Goal: Find contact information: Find contact information

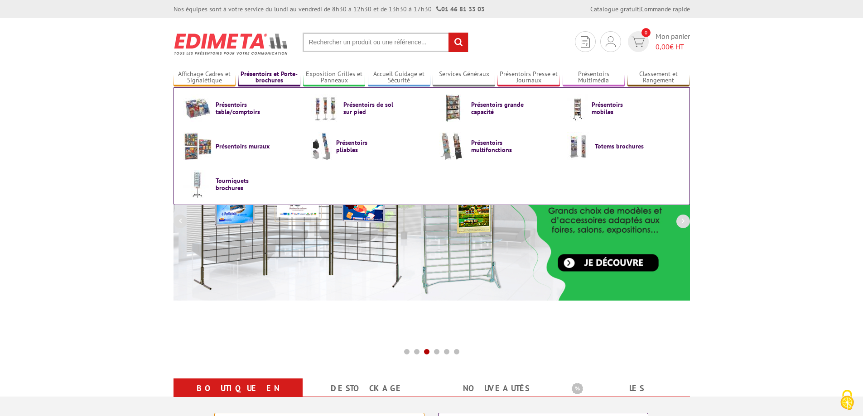
click at [271, 79] on link "Présentoirs et Porte-brochures" at bounding box center [269, 77] width 62 height 15
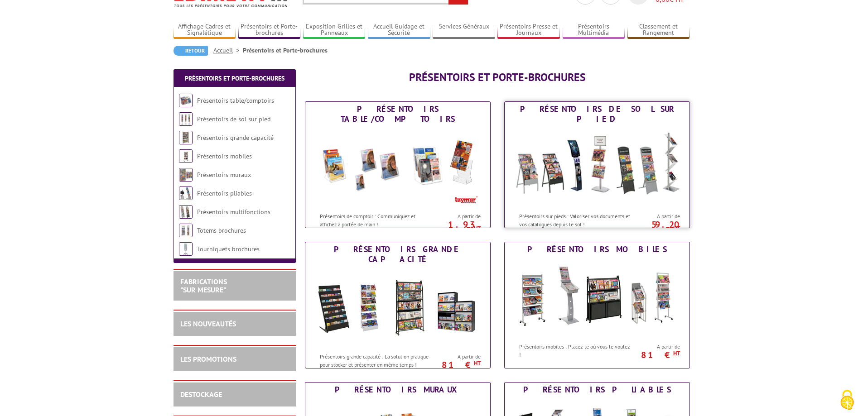
scroll to position [45, 0]
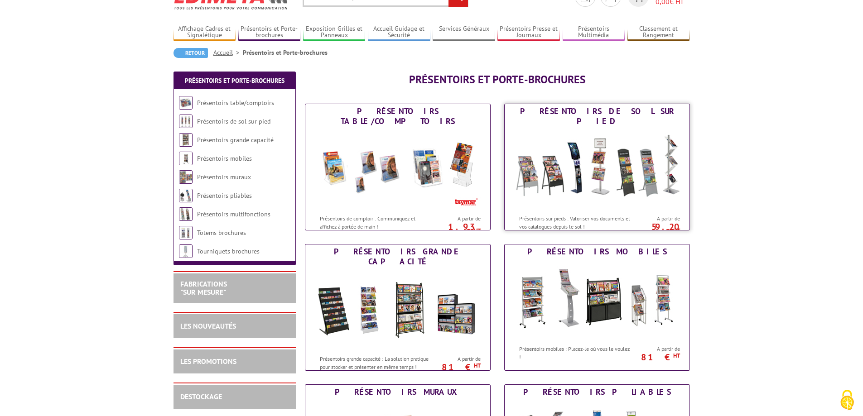
click at [612, 161] on img at bounding box center [597, 170] width 168 height 82
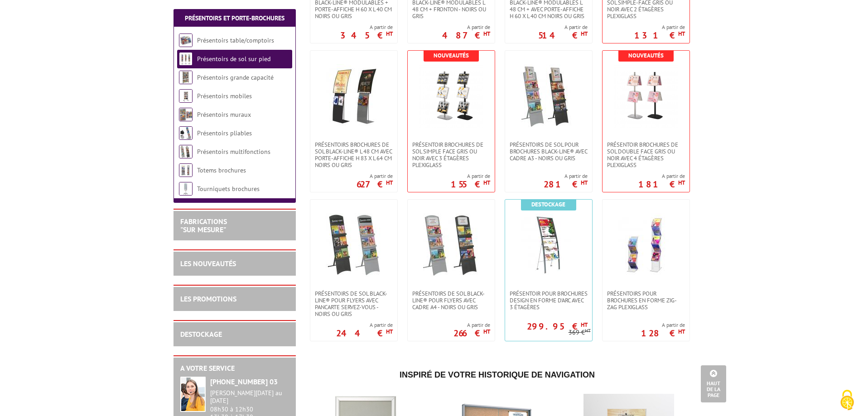
scroll to position [1177, 0]
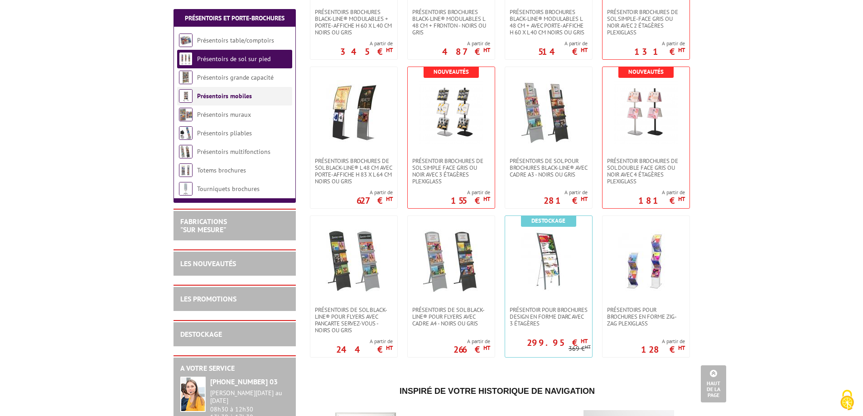
click at [234, 97] on link "Présentoirs mobiles" at bounding box center [224, 96] width 55 height 8
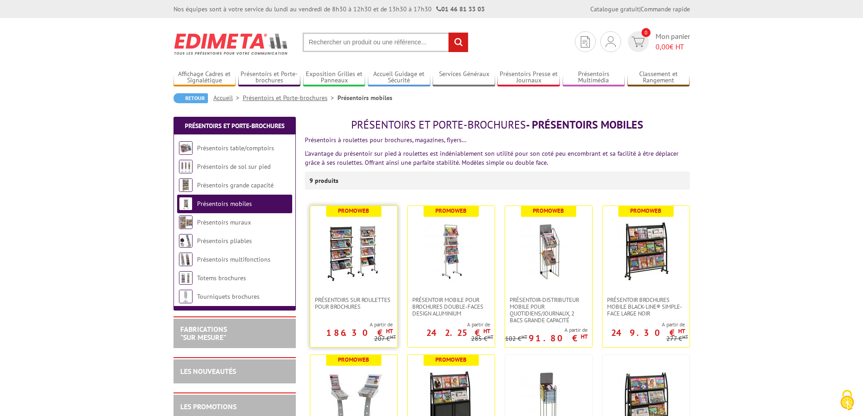
click at [357, 242] on img at bounding box center [353, 251] width 63 height 63
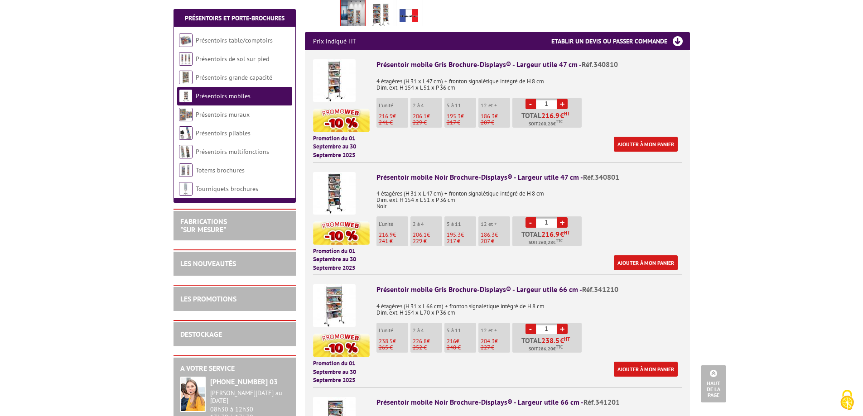
scroll to position [317, 0]
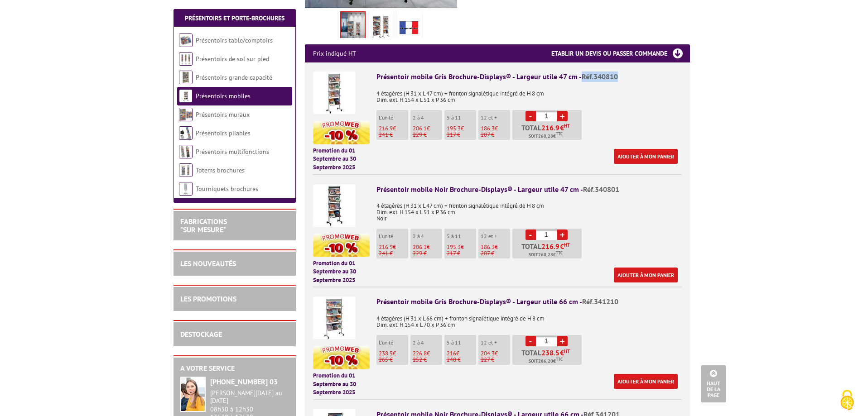
drag, startPoint x: 580, startPoint y: 76, endPoint x: 616, endPoint y: 74, distance: 35.8
click at [616, 74] on div "Présentoir mobile Gris Brochure-Displays® - Largeur utile 47 cm - Réf.340810" at bounding box center [528, 77] width 305 height 10
copy span "Réf.340810"
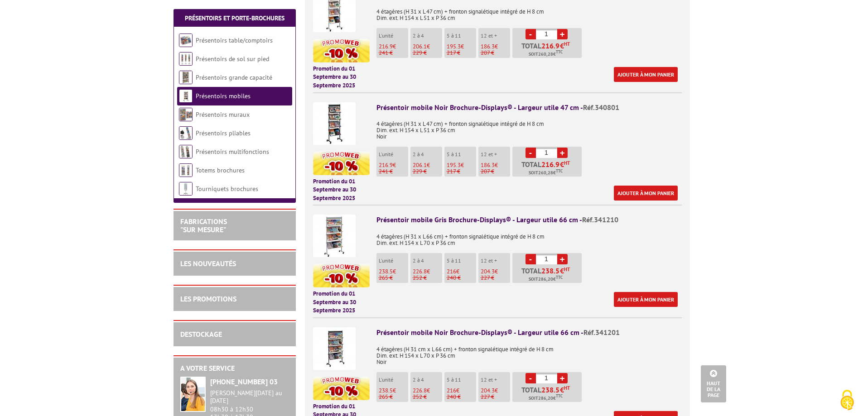
scroll to position [408, 0]
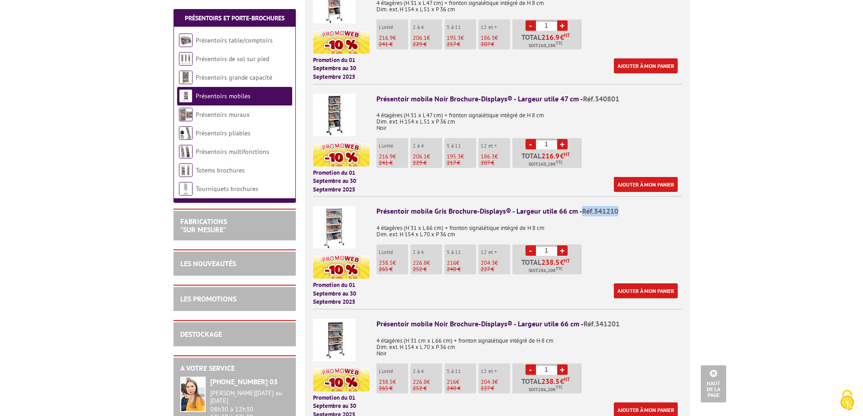
drag, startPoint x: 580, startPoint y: 212, endPoint x: 620, endPoint y: 210, distance: 39.9
click at [620, 210] on div "Présentoir mobile Gris Brochure-Displays® - Largeur utile 66 cm - Réf.341210" at bounding box center [528, 211] width 305 height 10
copy span "Réf.341210"
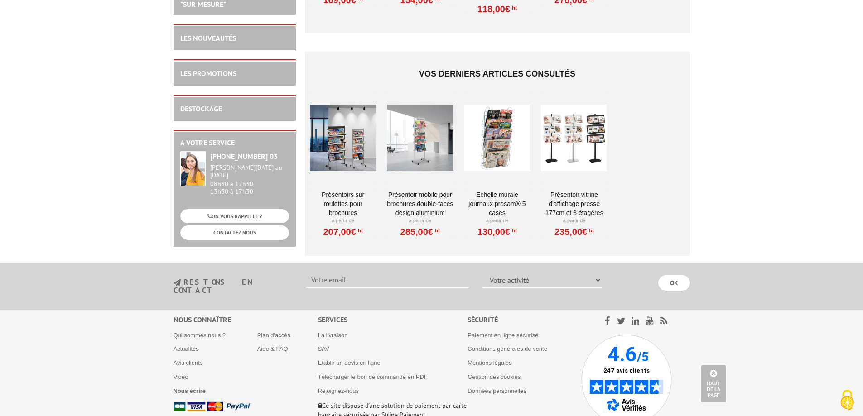
scroll to position [1042, 0]
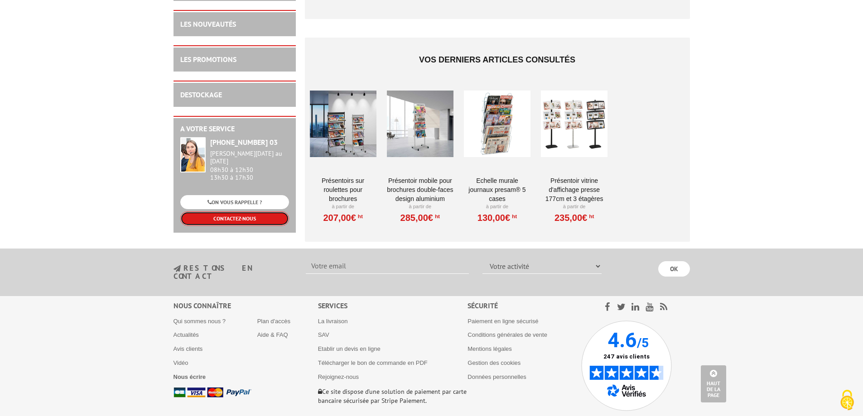
click at [223, 219] on link "CONTACTEZ-NOUS" at bounding box center [234, 218] width 109 height 14
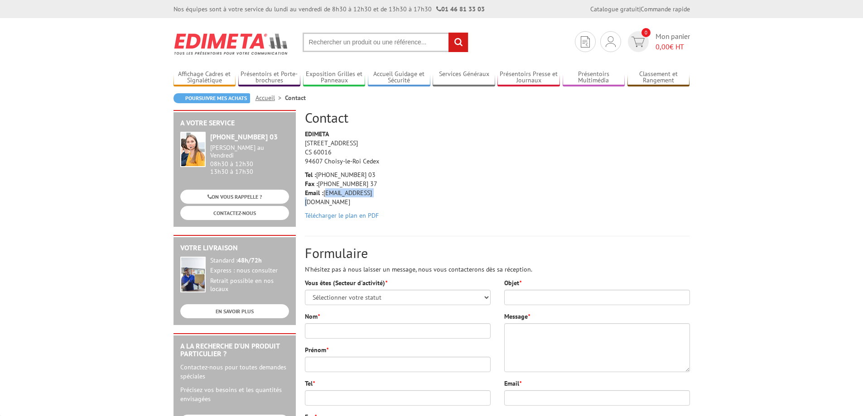
drag, startPoint x: 325, startPoint y: 191, endPoint x: 376, endPoint y: 190, distance: 51.6
click at [376, 190] on p "Tel : [PHONE_NUMBER] 03 Fax : [PHONE_NUMBER] 37 Email : [EMAIL_ADDRESS][DOMAIN_…" at bounding box center [348, 188] width 86 height 36
copy p "[EMAIL_ADDRESS][DOMAIN_NAME]"
